Goal: Task Accomplishment & Management: Use online tool/utility

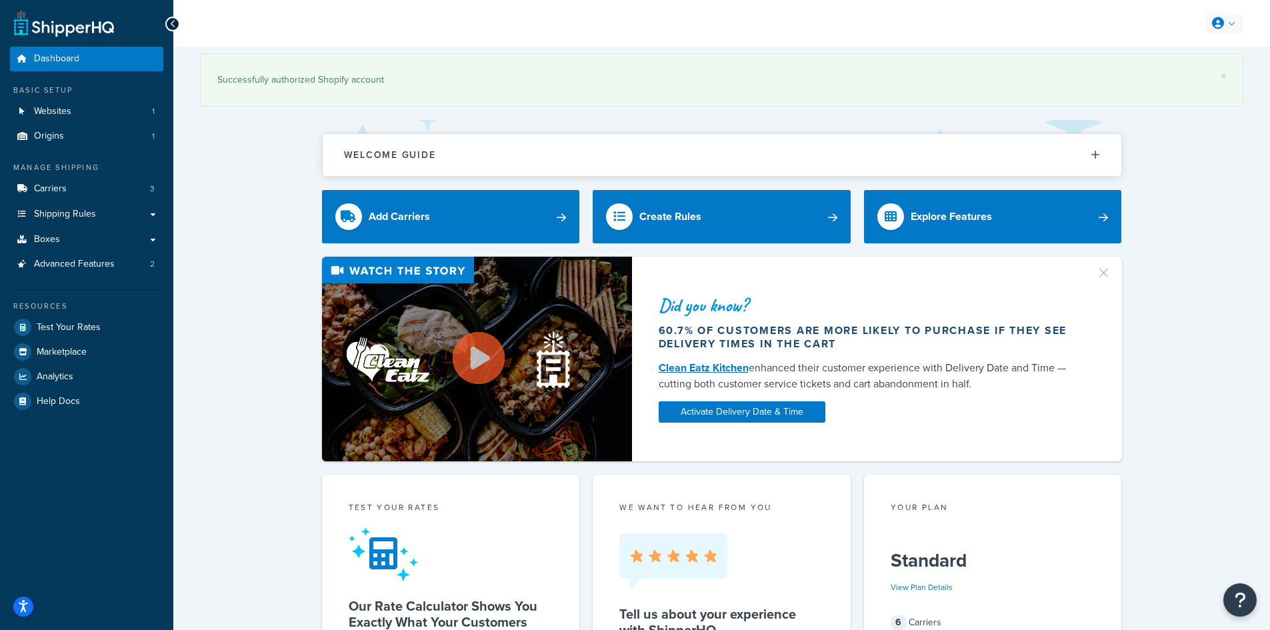
click at [1221, 24] on icon at bounding box center [1218, 23] width 12 height 12
click at [1170, 45] on span "My Profile" at bounding box center [1166, 50] width 37 height 13
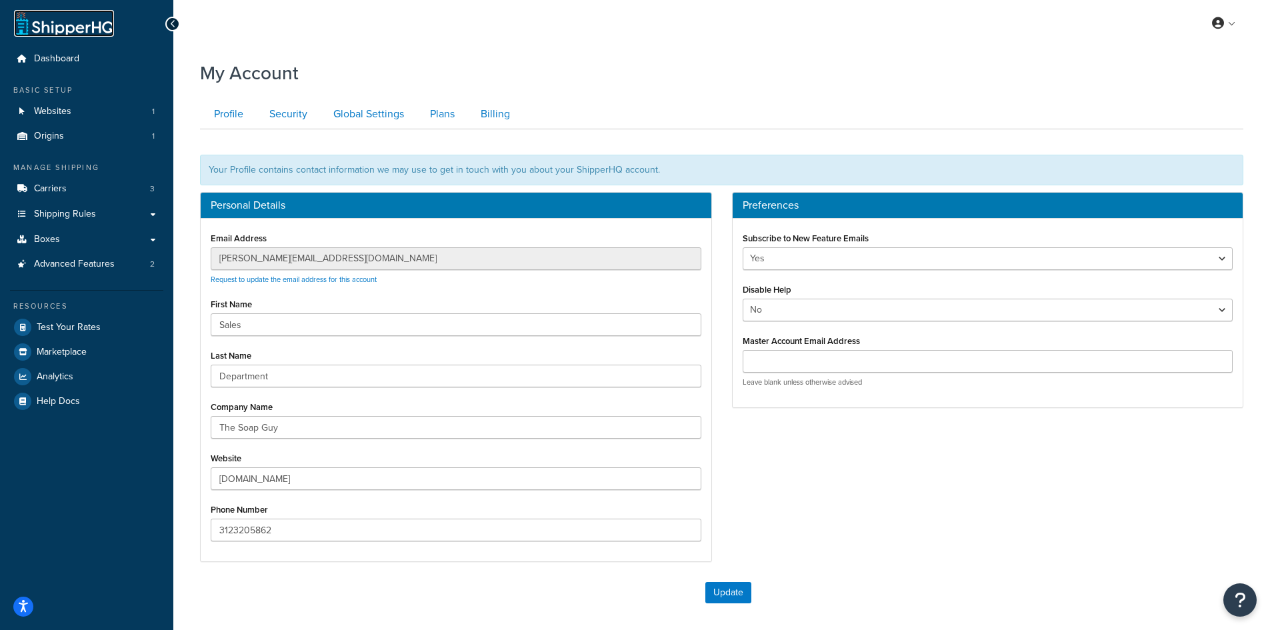
click at [74, 24] on link at bounding box center [64, 23] width 100 height 27
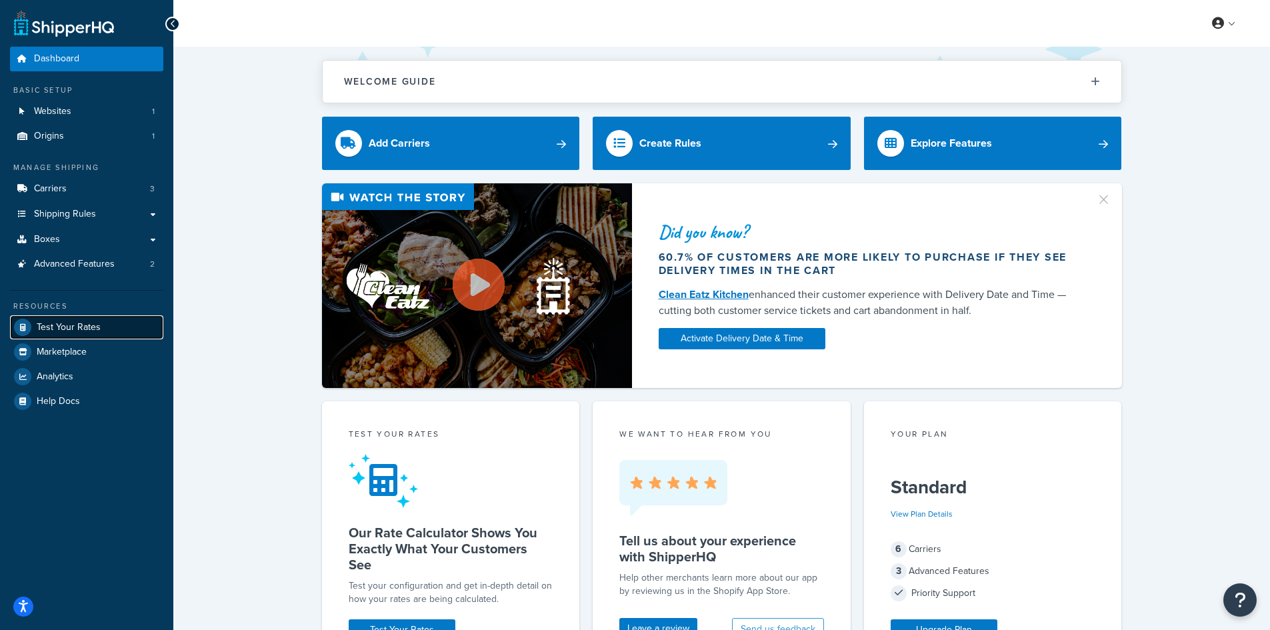
click at [61, 319] on link "Test Your Rates" at bounding box center [86, 327] width 153 height 24
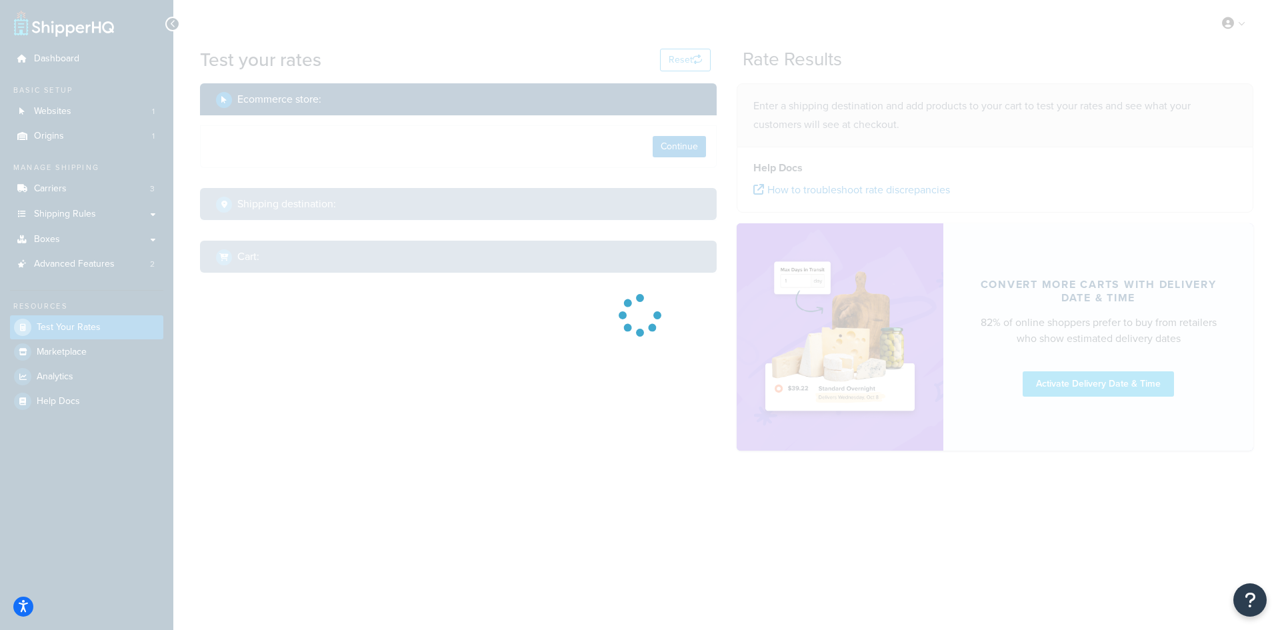
select select "[GEOGRAPHIC_DATA]"
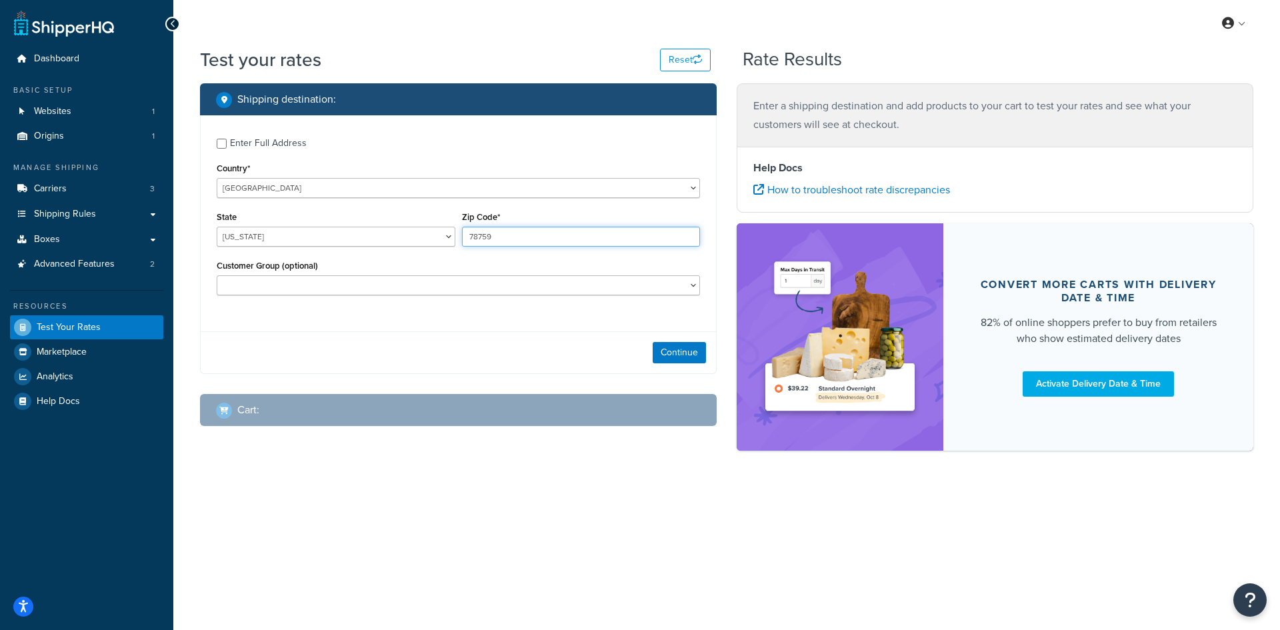
click at [520, 228] on input "78759" at bounding box center [581, 237] width 239 height 20
click at [519, 229] on input "78759" at bounding box center [581, 237] width 239 height 20
paste input "02878"
type input "02878"
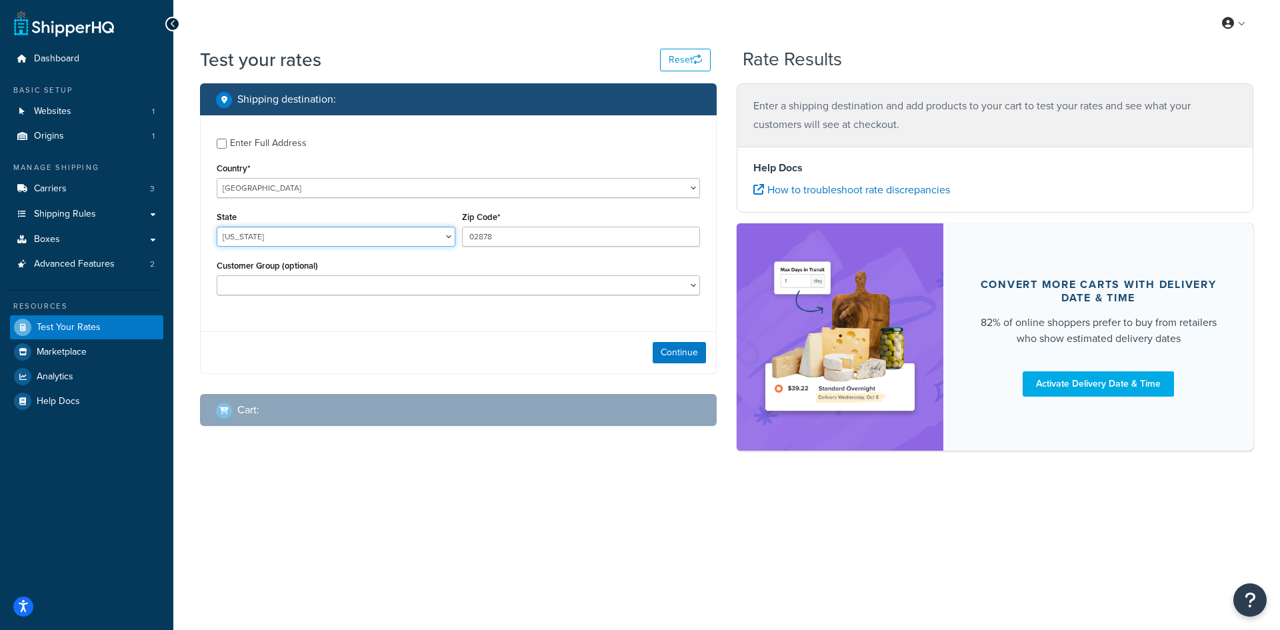
click at [327, 239] on select "[US_STATE] [US_STATE] [US_STATE] [US_STATE] [US_STATE] Armed Forces Americas Ar…" at bounding box center [336, 237] width 239 height 20
click at [313, 230] on select "[US_STATE] [US_STATE] [US_STATE] [US_STATE] [US_STATE] Armed Forces Americas Ar…" at bounding box center [336, 237] width 239 height 20
click at [372, 233] on select "[US_STATE] [US_STATE] [US_STATE] [US_STATE] [US_STATE] Armed Forces Americas Ar…" at bounding box center [336, 237] width 239 height 20
select select "RI"
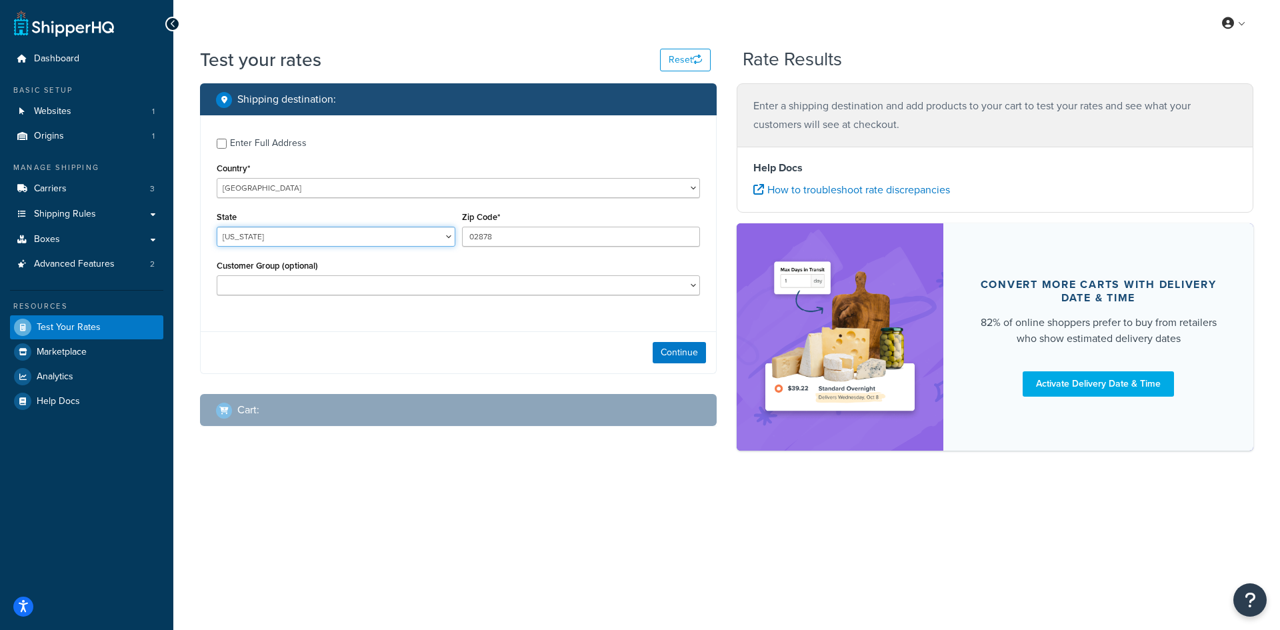
click at [217, 227] on select "[US_STATE] [US_STATE] [US_STATE] [US_STATE] [US_STATE] Armed Forces Americas Ar…" at bounding box center [336, 237] width 239 height 20
click at [690, 359] on button "Continue" at bounding box center [678, 352] width 53 height 21
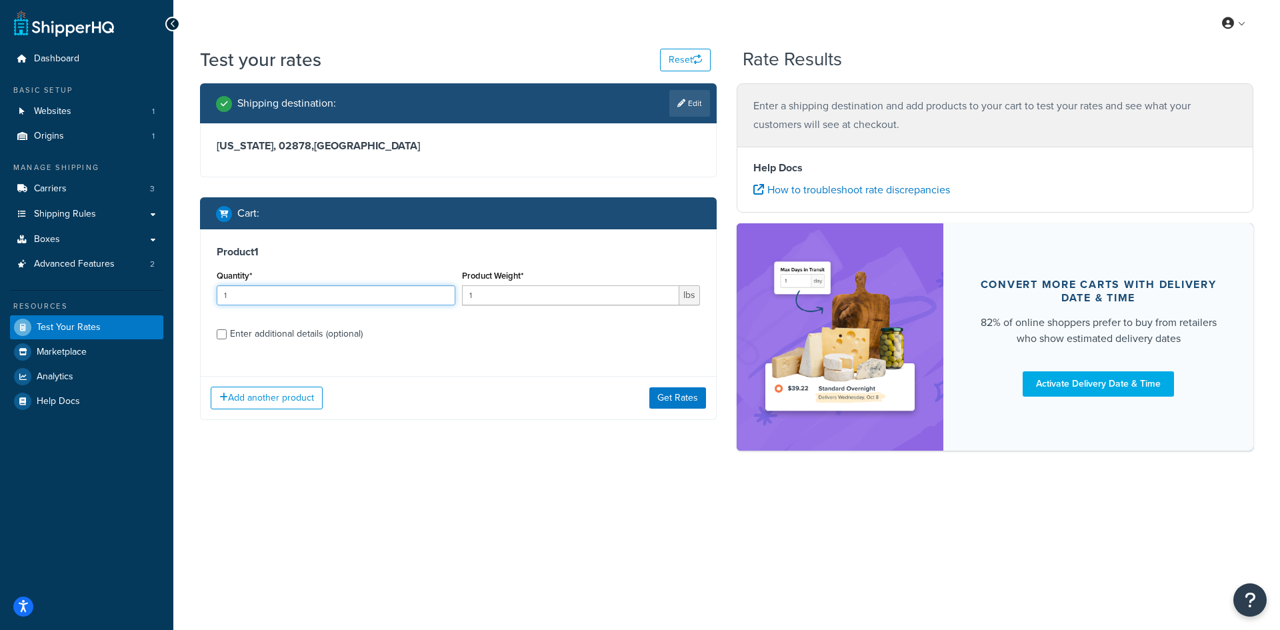
click at [349, 286] on input "1" at bounding box center [336, 295] width 239 height 20
type input "100"
click at [508, 290] on input "1" at bounding box center [571, 295] width 218 height 20
type input "0.32"
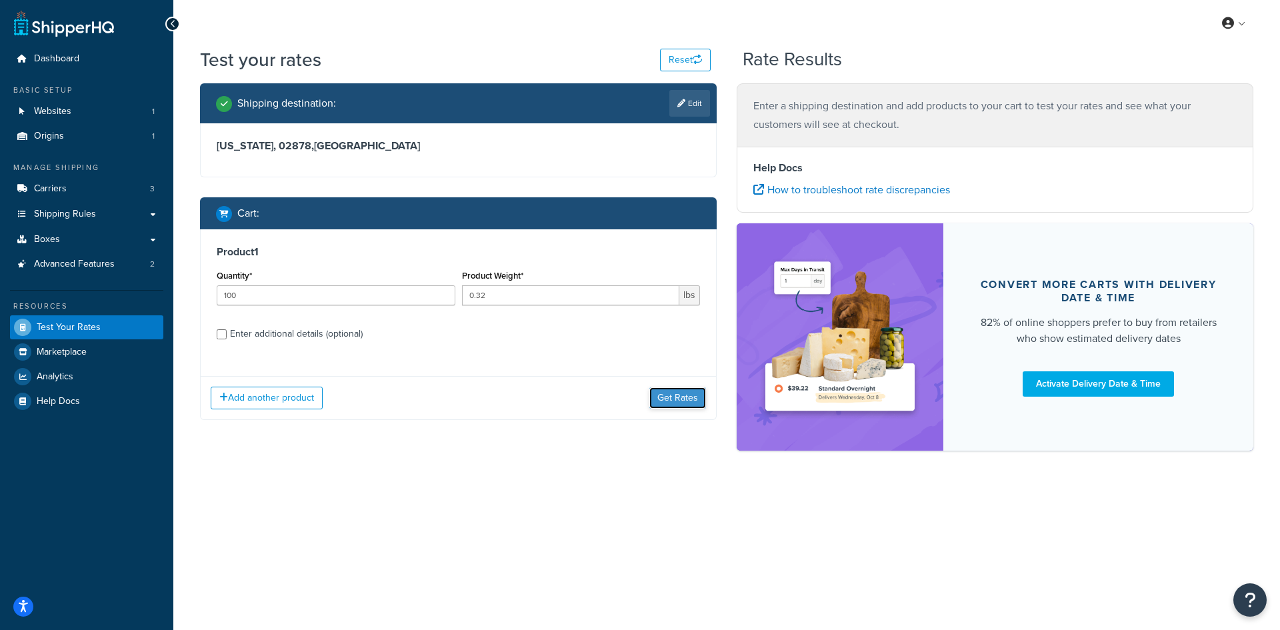
click at [663, 403] on button "Get Rates" at bounding box center [677, 397] width 57 height 21
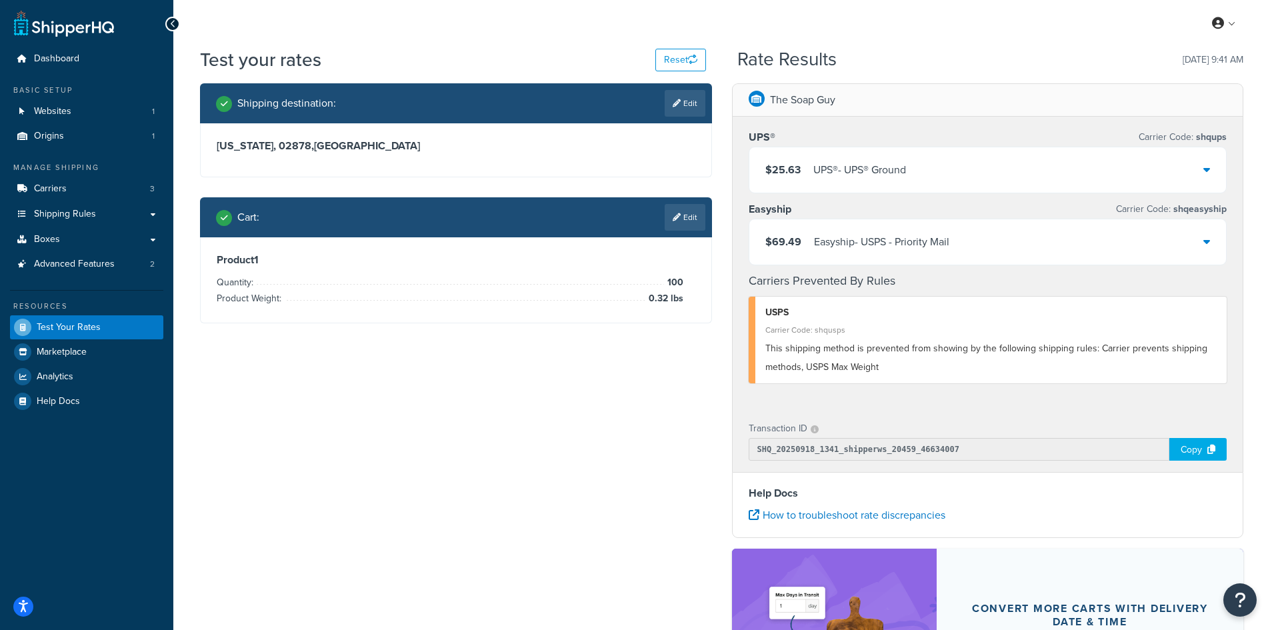
click at [845, 175] on div "UPS® - UPS® Ground" at bounding box center [859, 170] width 93 height 19
